Goal: Information Seeking & Learning: Check status

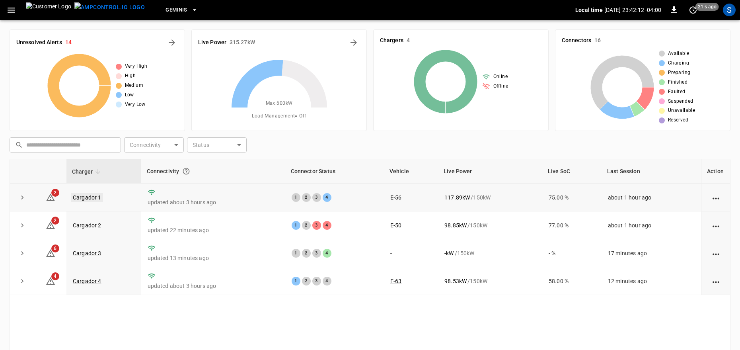
click at [86, 199] on link "Cargador 1" at bounding box center [87, 198] width 32 height 10
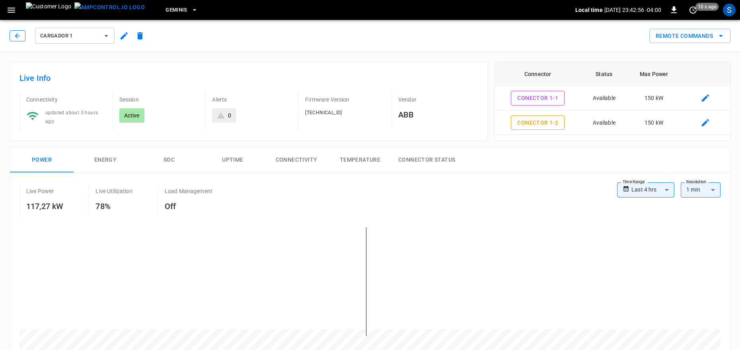
click at [13, 33] on button "button" at bounding box center [18, 35] width 16 height 11
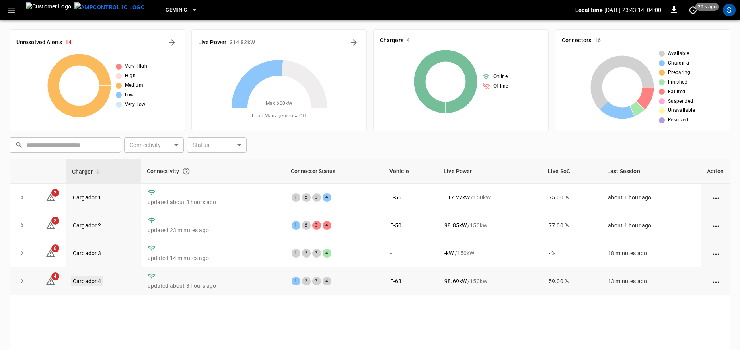
click at [86, 280] on link "Cargador 4" at bounding box center [87, 281] width 32 height 10
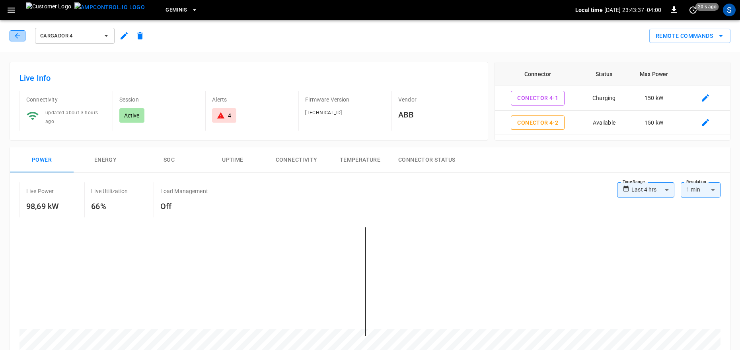
click at [12, 38] on button "button" at bounding box center [18, 35] width 16 height 11
